Goal: Navigation & Orientation: Find specific page/section

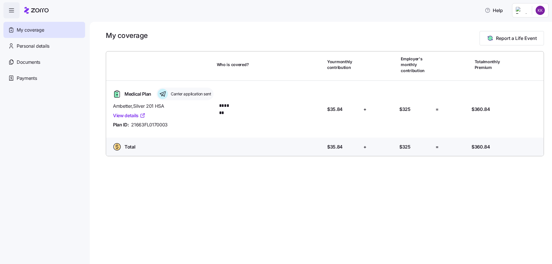
click at [33, 8] on icon at bounding box center [36, 10] width 24 height 7
click at [41, 47] on span "Personal details" at bounding box center [33, 46] width 33 height 7
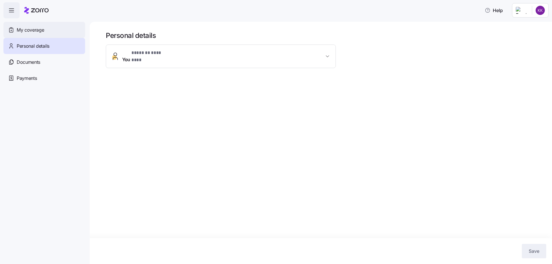
click at [33, 28] on span "My coverage" at bounding box center [30, 29] width 27 height 7
